Goal: Navigation & Orientation: Go to known website

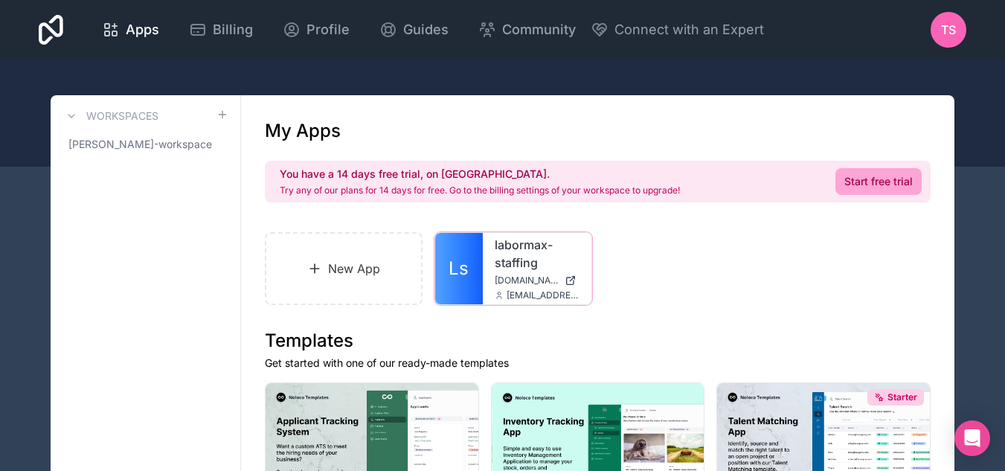
click at [490, 278] on div "labormax-staffing labormax-staffing.noloco.co tess.sandoval@labormaxstaffing.com" at bounding box center [537, 268] width 109 height 71
click at [469, 269] on link "Ls" at bounding box center [459, 268] width 48 height 71
click at [0, 0] on div at bounding box center [0, 0] width 0 height 0
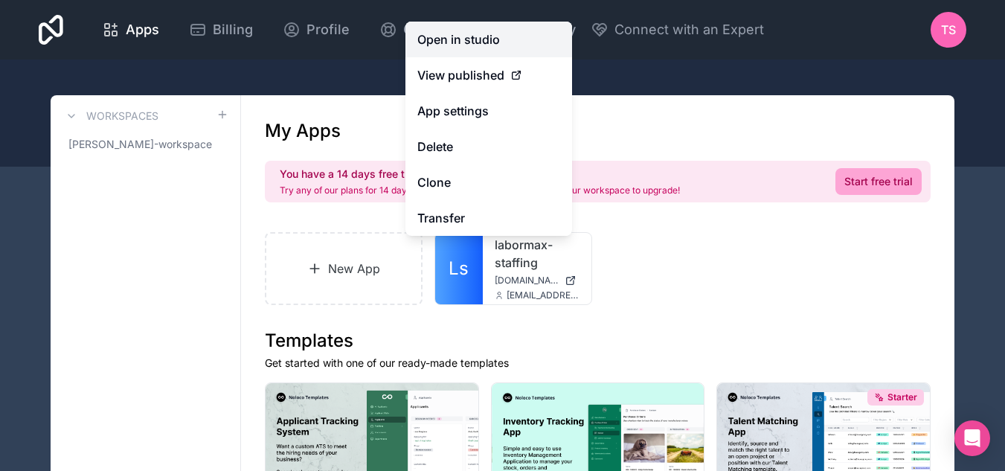
click at [441, 36] on link "Open in studio" at bounding box center [488, 40] width 167 height 36
